Goal: Task Accomplishment & Management: Manage account settings

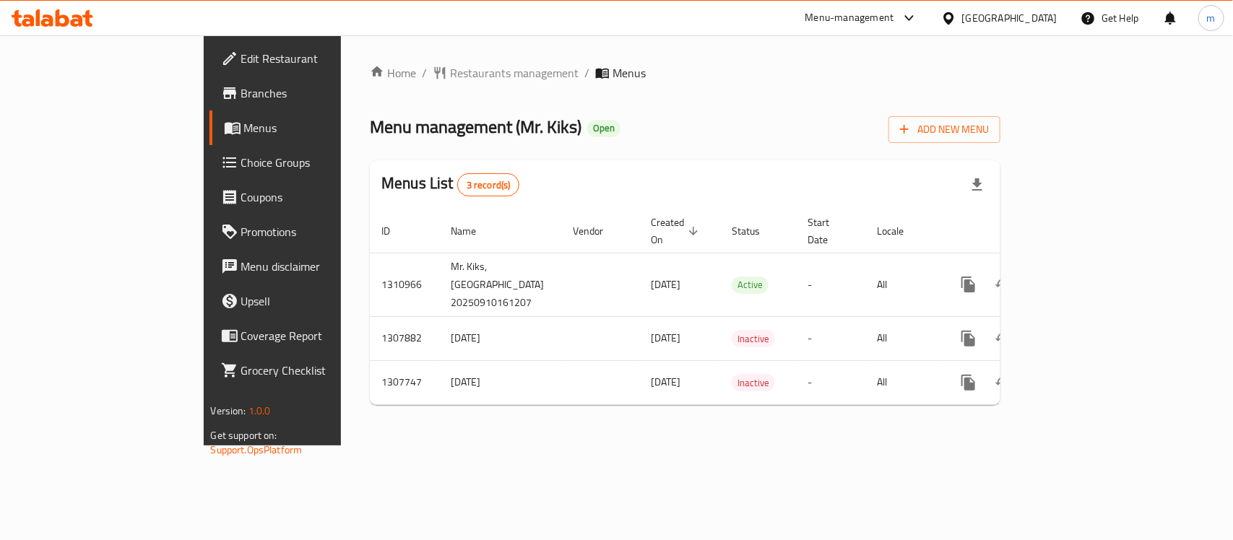
click at [241, 160] on span "Choice Groups" at bounding box center [319, 162] width 157 height 17
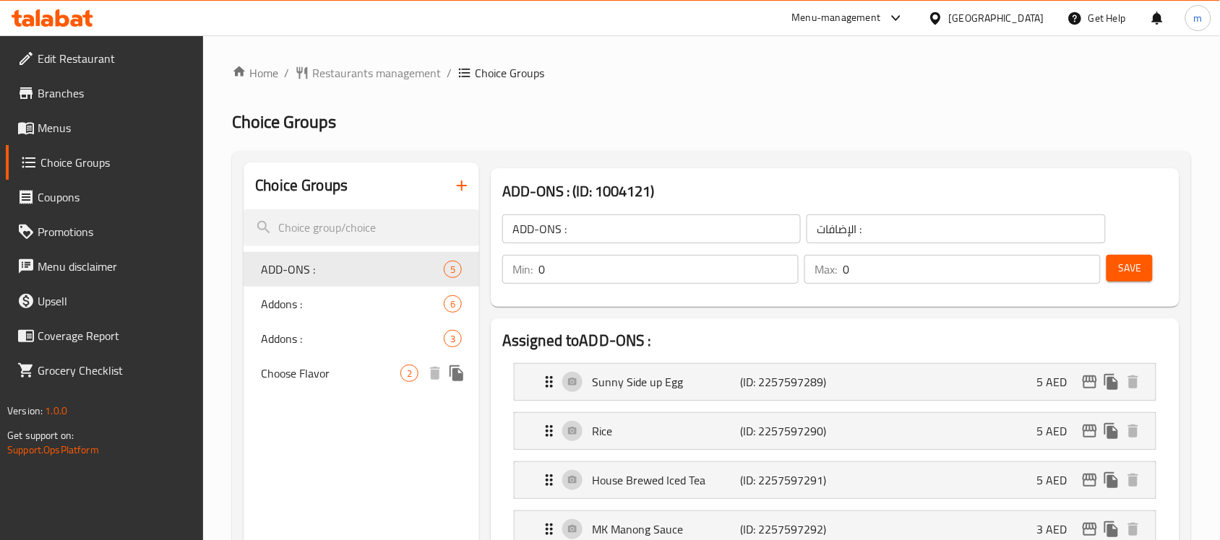
click at [293, 372] on span "Choose Flavor" at bounding box center [330, 373] width 139 height 17
type input "Choose Flavor"
type input "اختر النكهة"
type input "1"
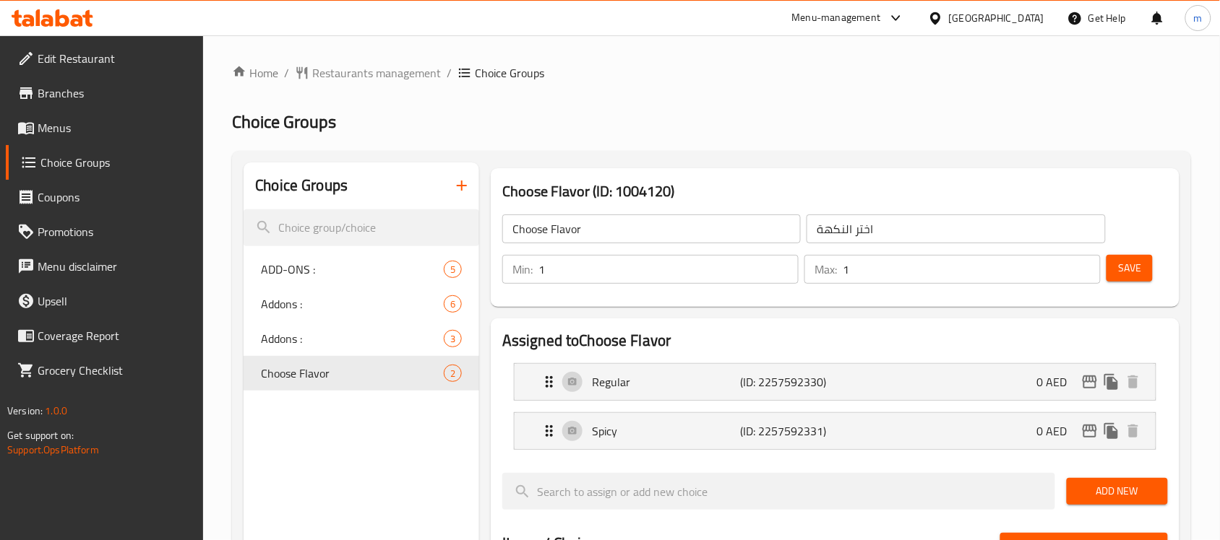
click at [974, 15] on div "[GEOGRAPHIC_DATA]" at bounding box center [996, 18] width 95 height 16
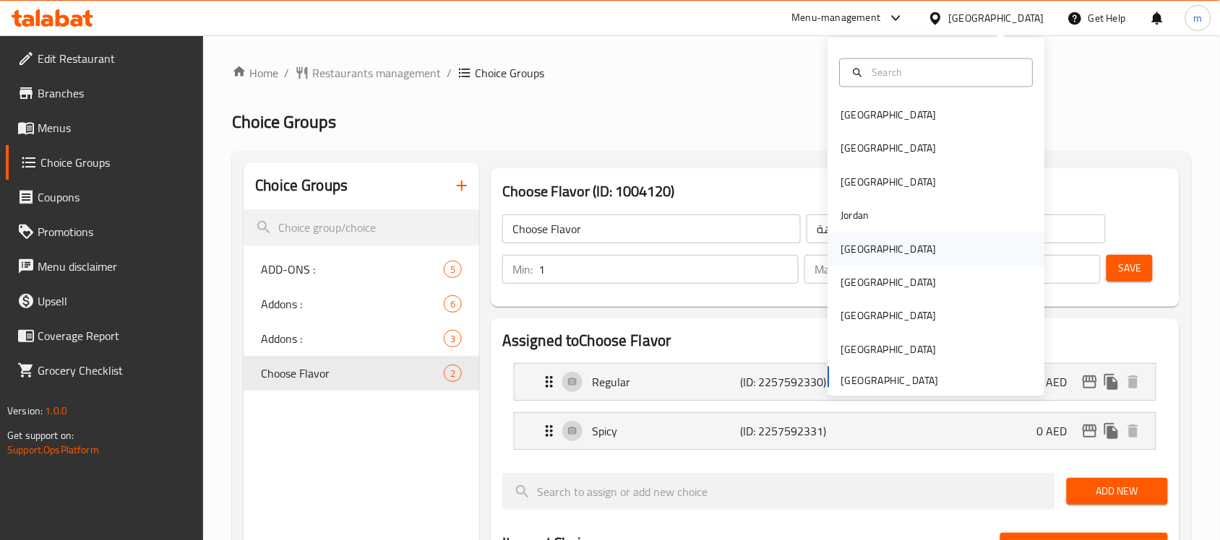
click at [850, 254] on div "[GEOGRAPHIC_DATA]" at bounding box center [888, 249] width 95 height 16
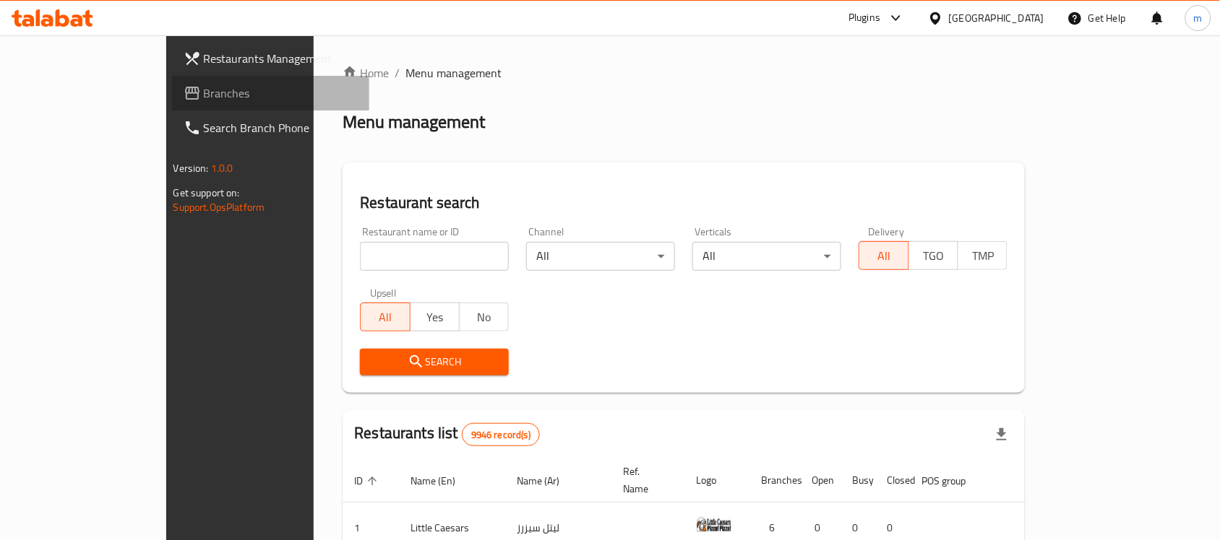
click at [204, 99] on span "Branches" at bounding box center [281, 93] width 155 height 17
